Goal: Task Accomplishment & Management: Manage account settings

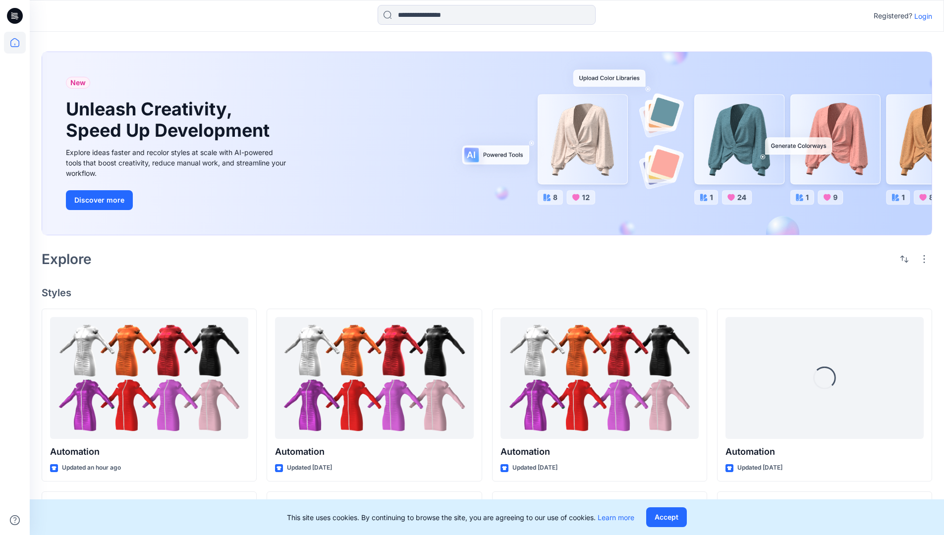
click at [921, 16] on p "Login" at bounding box center [923, 16] width 18 height 10
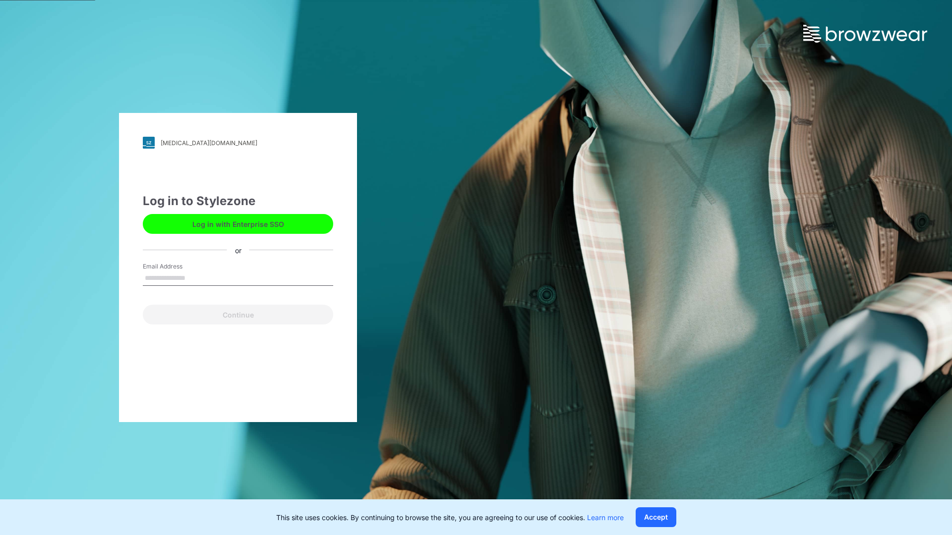
click at [196, 278] on input "Email Address" at bounding box center [238, 278] width 190 height 15
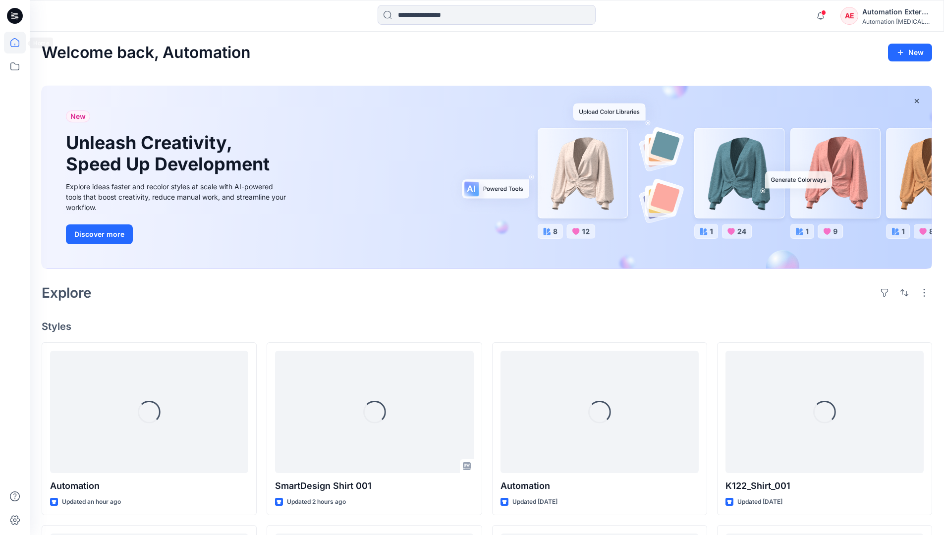
click at [19, 43] on icon at bounding box center [14, 42] width 9 height 9
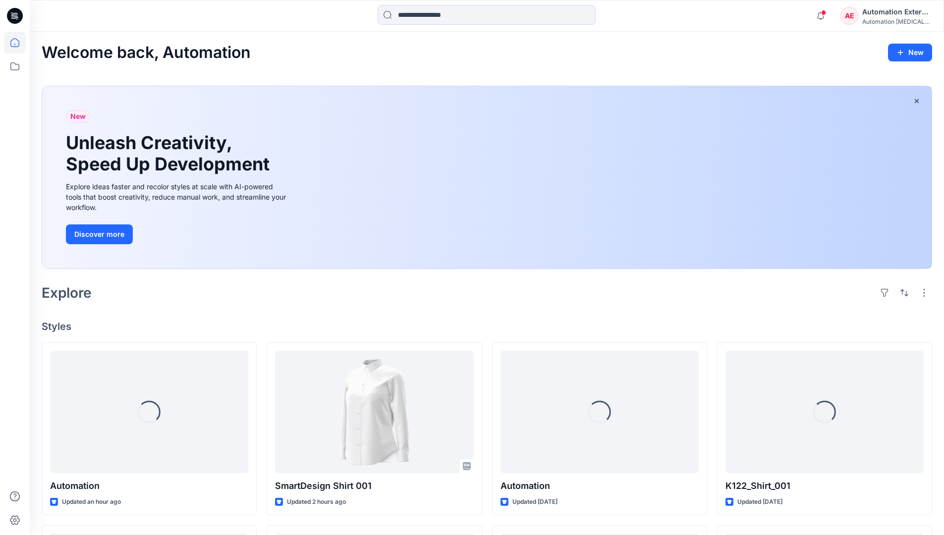
click at [863, 16] on div "Automation External" at bounding box center [896, 12] width 69 height 12
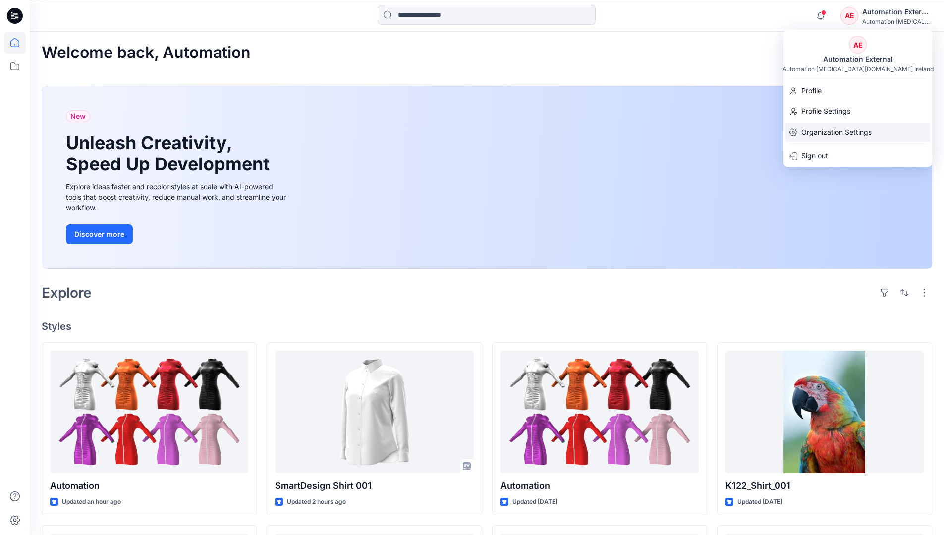
click at [830, 127] on p "Organization Settings" at bounding box center [836, 132] width 70 height 19
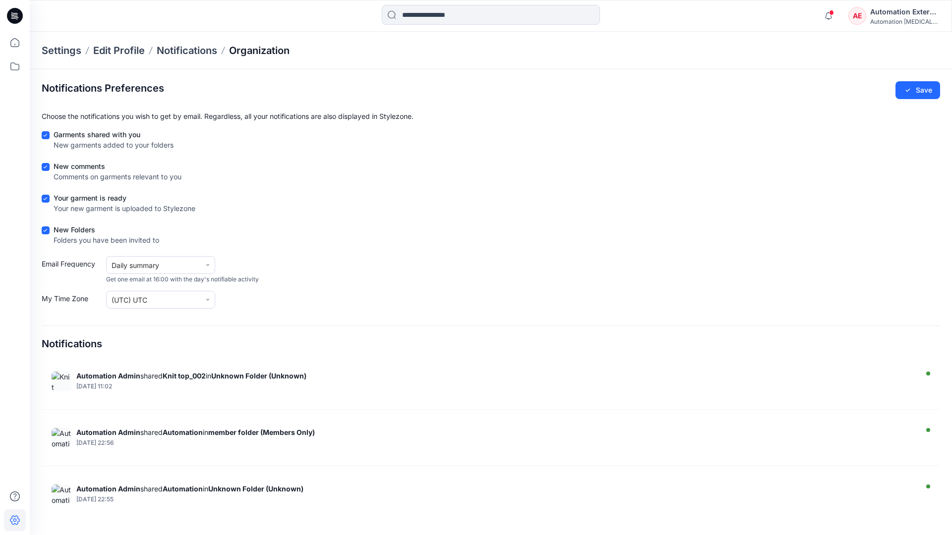
click at [278, 52] on p "Organization" at bounding box center [259, 51] width 60 height 14
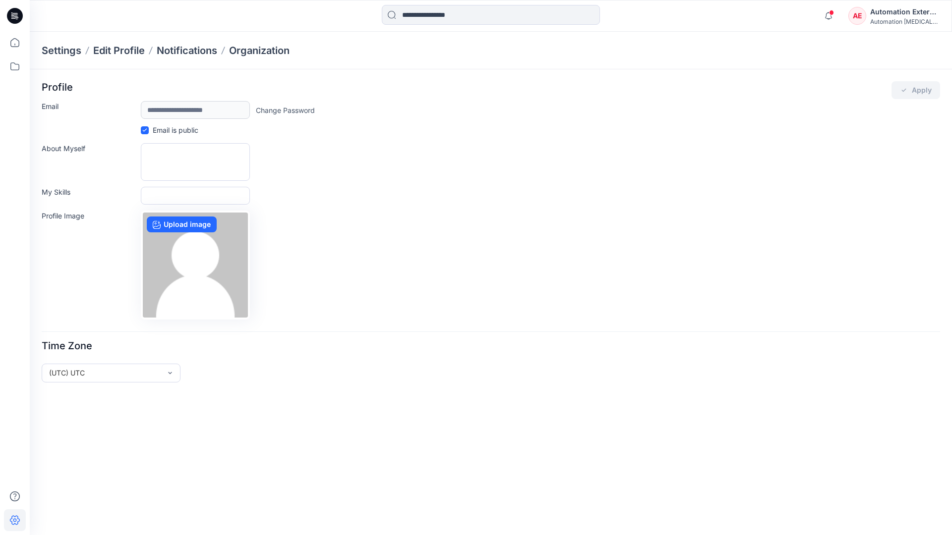
click at [905, 15] on div "Automation External" at bounding box center [904, 12] width 69 height 12
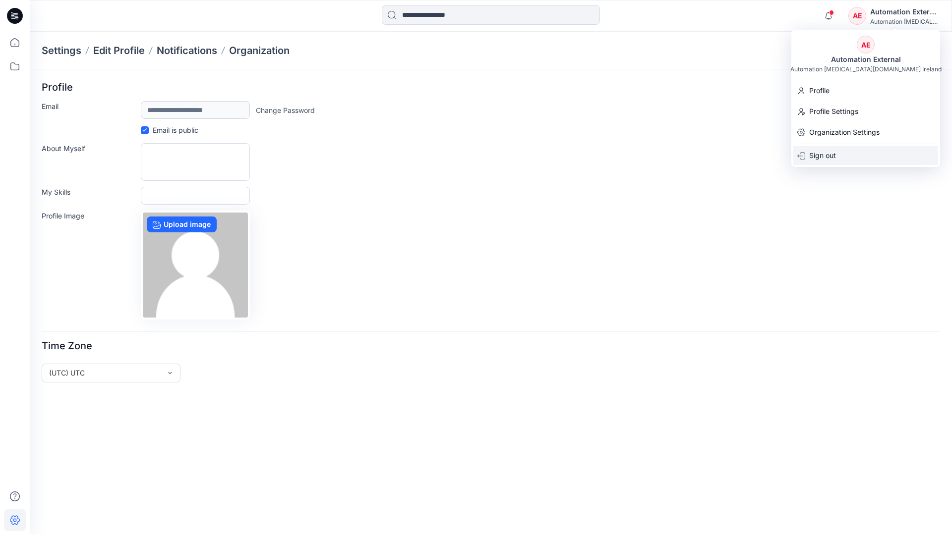
click at [841, 154] on div "Sign out" at bounding box center [865, 155] width 145 height 19
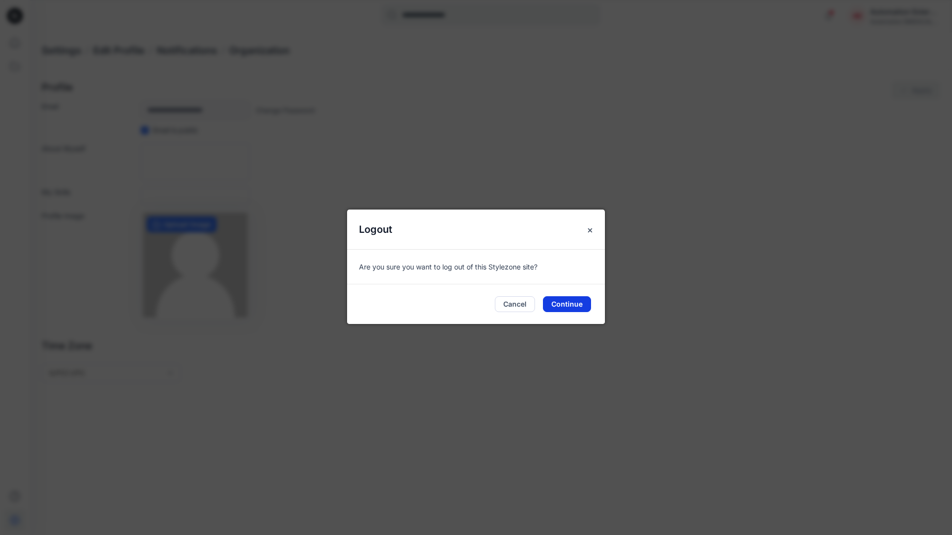
click at [573, 300] on button "Continue" at bounding box center [567, 304] width 48 height 16
